Goal: Information Seeking & Learning: Learn about a topic

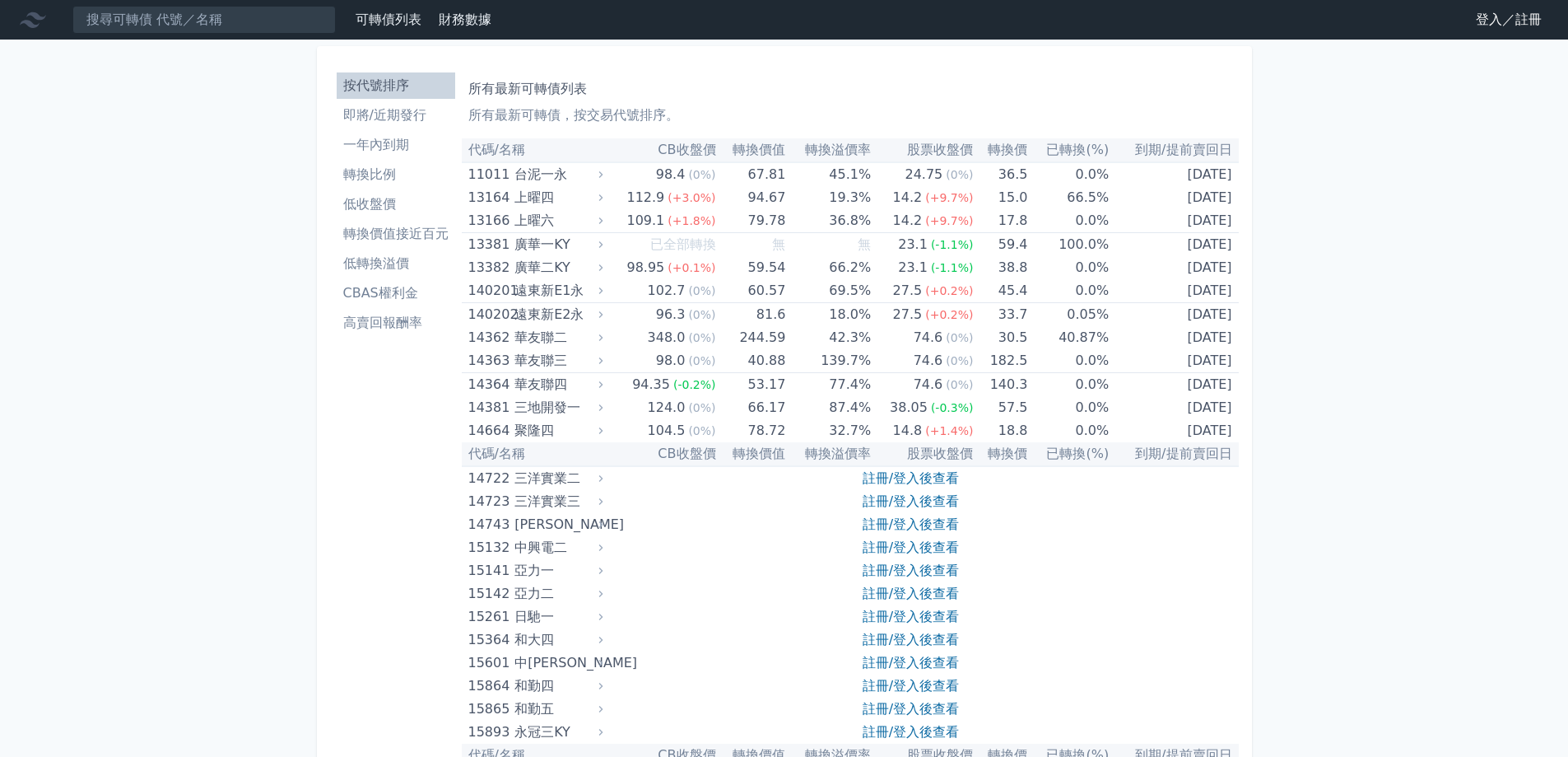
click at [397, 175] on li "轉換比例" at bounding box center [396, 174] width 118 height 20
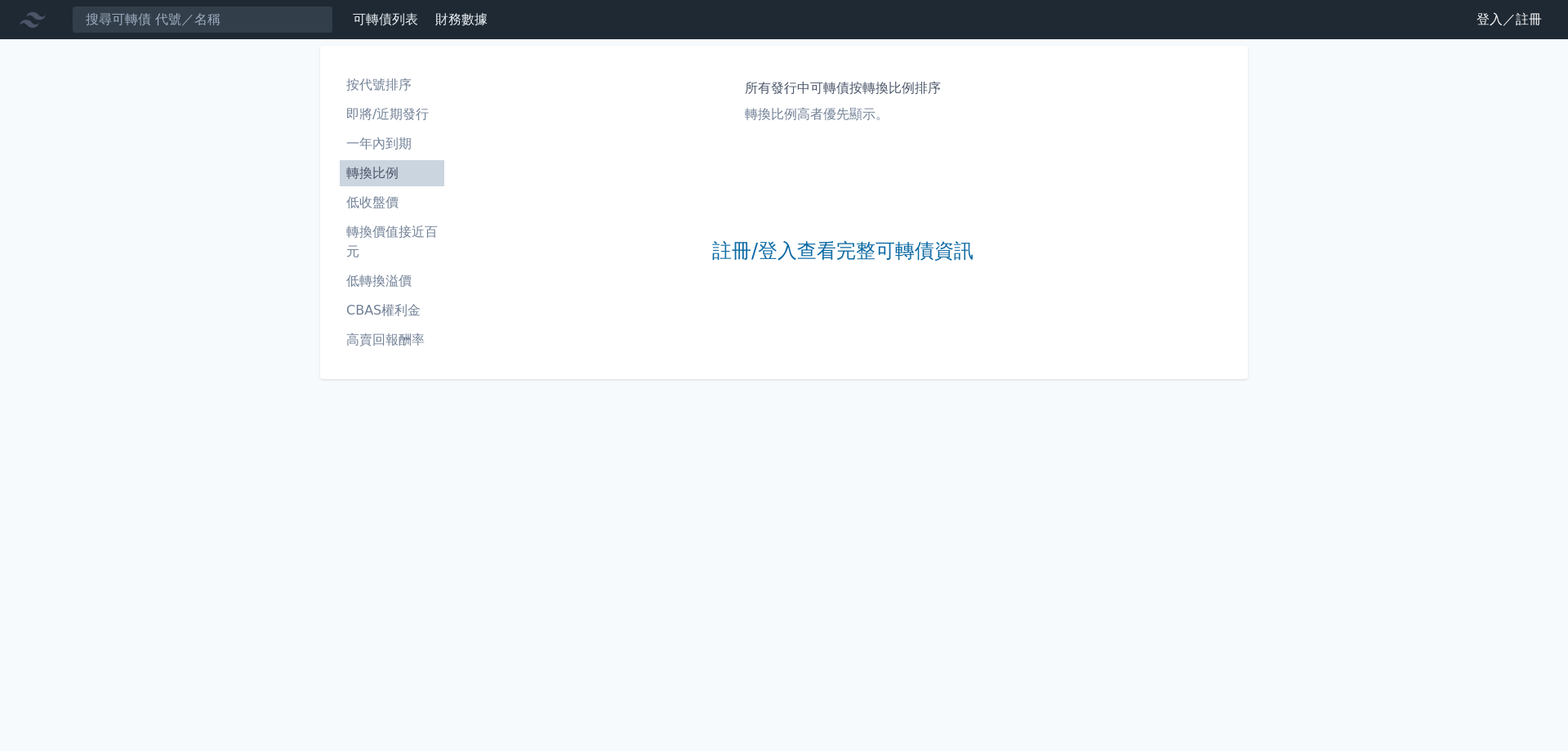
click at [392, 214] on link "低收盤價" at bounding box center [392, 203] width 105 height 26
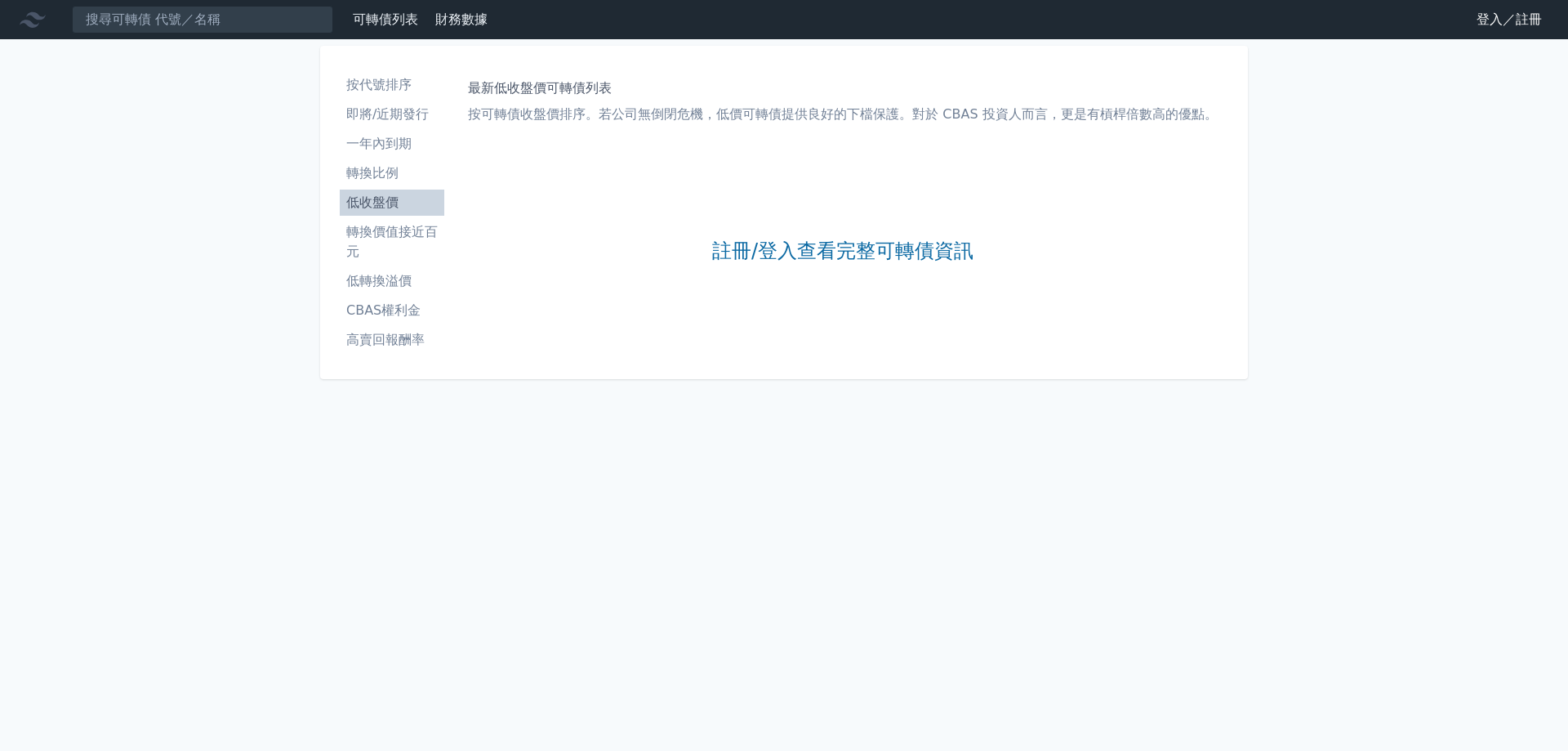
click at [389, 138] on li "一年內到期" at bounding box center [392, 143] width 105 height 20
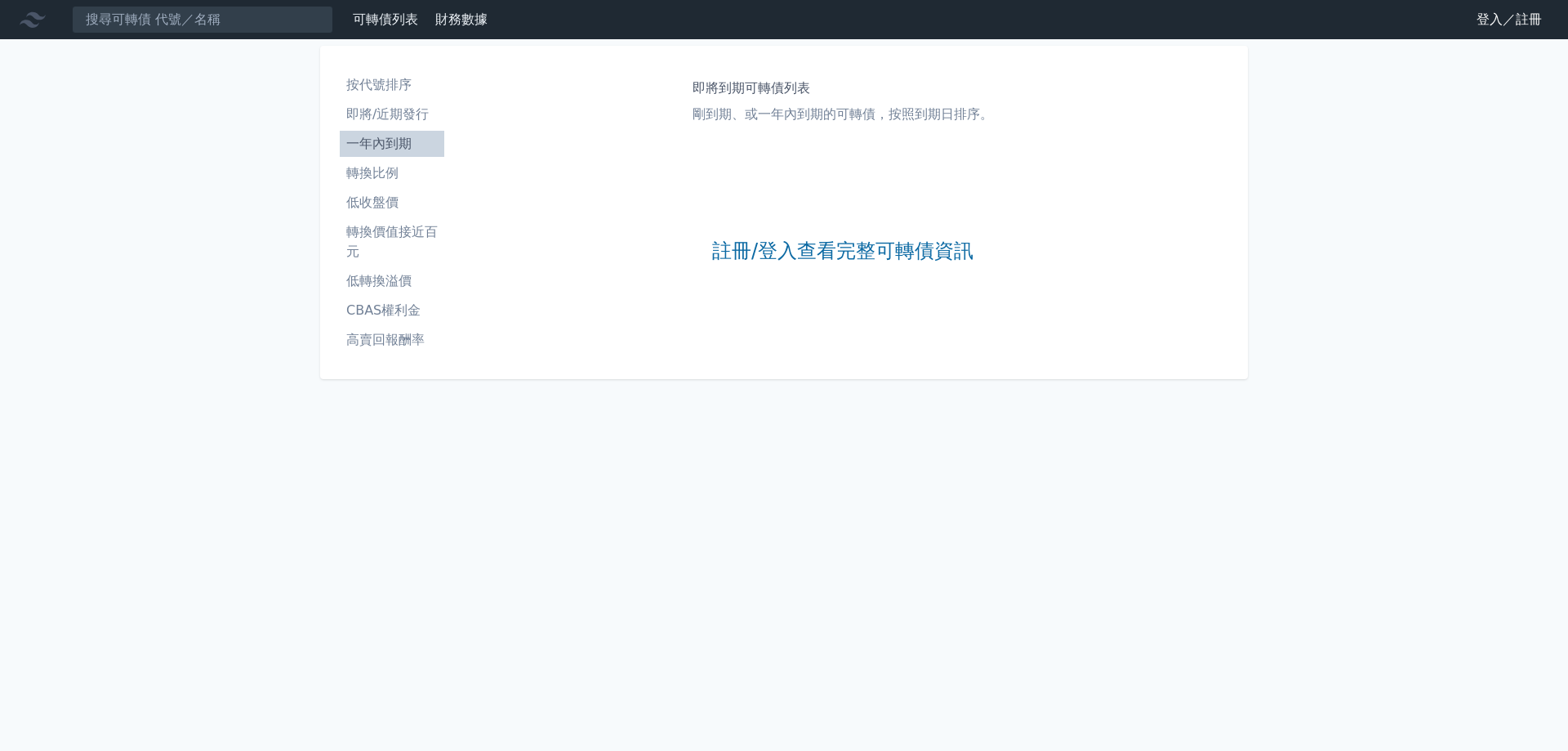
click at [389, 113] on li "即將/近期發行" at bounding box center [392, 115] width 105 height 20
click at [389, 90] on li "按代號排序" at bounding box center [392, 85] width 105 height 20
